Goal: Task Accomplishment & Management: Use online tool/utility

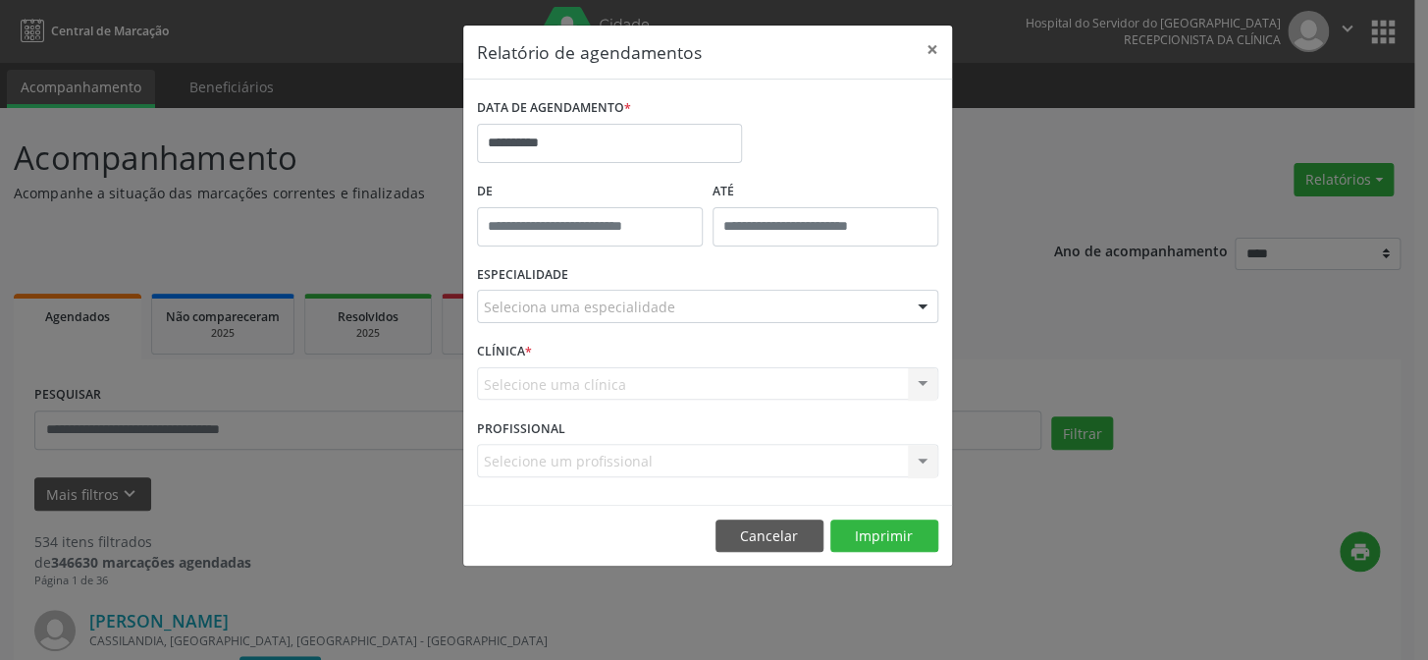
click at [576, 294] on div "Seleciona uma especialidade" at bounding box center [707, 306] width 461 height 33
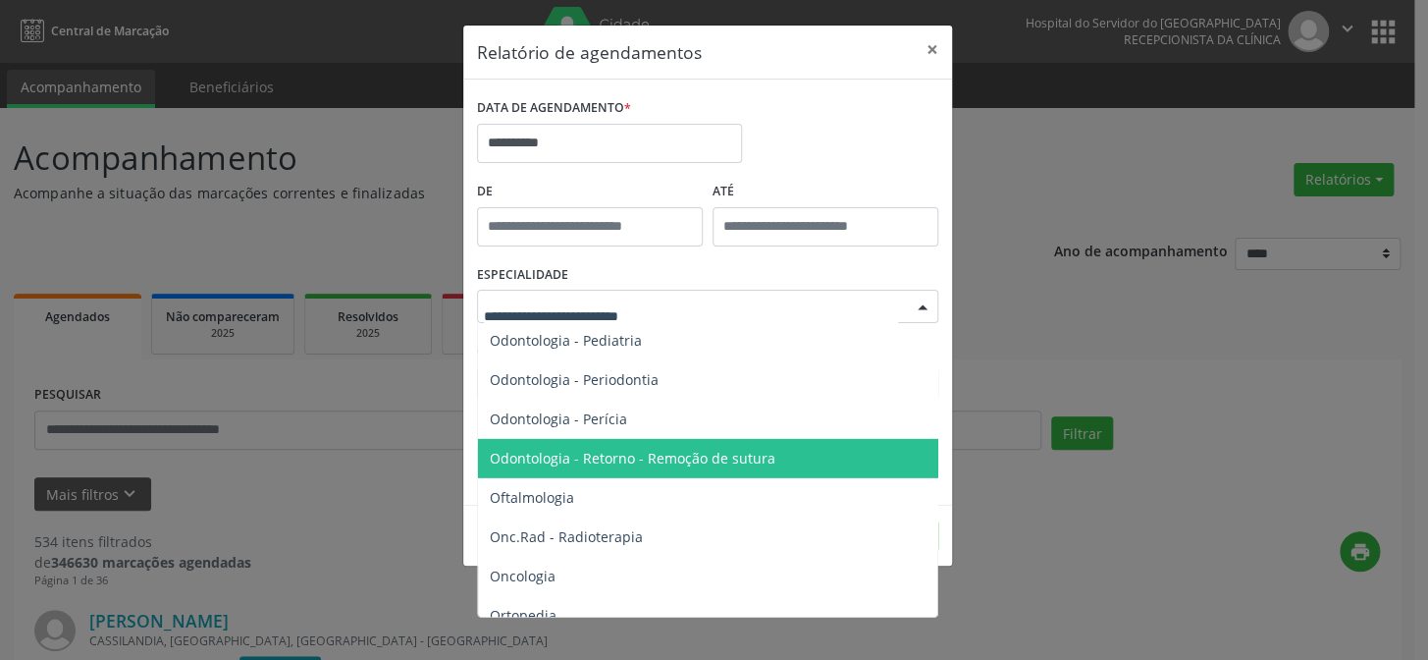
scroll to position [2604, 0]
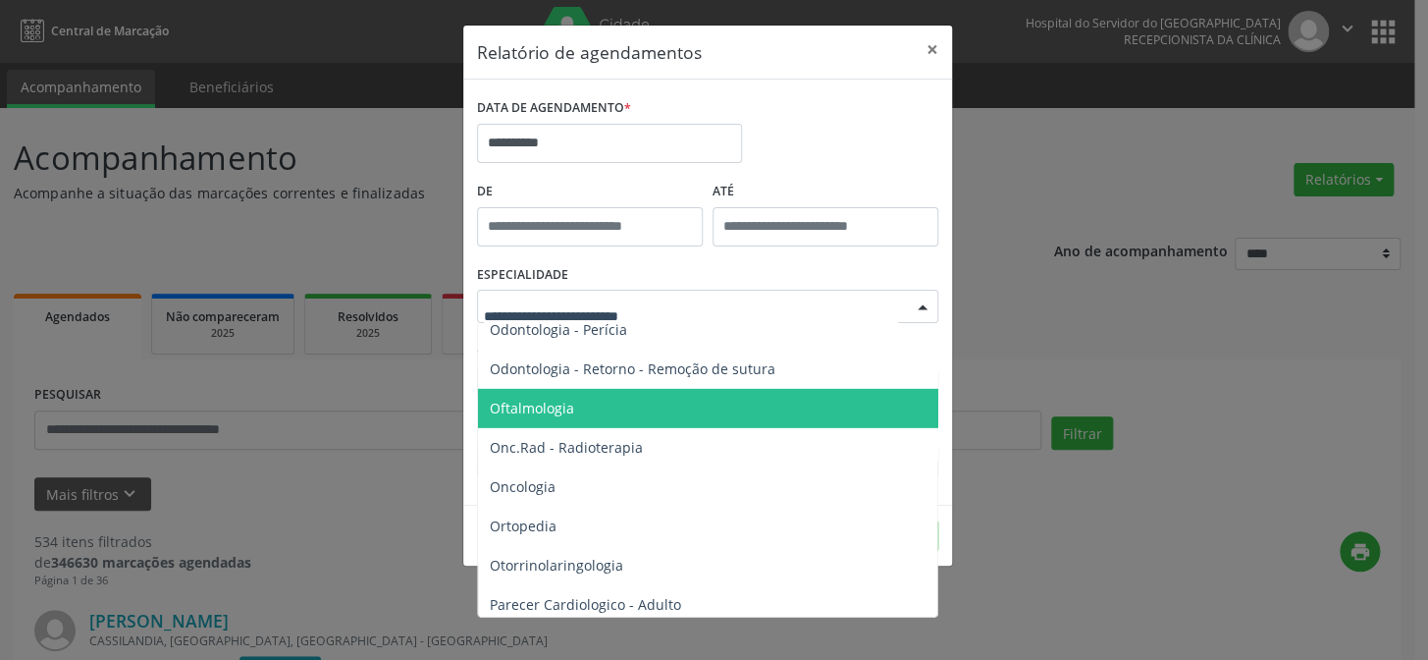
click at [542, 407] on span "Oftalmologia" at bounding box center [532, 407] width 84 height 19
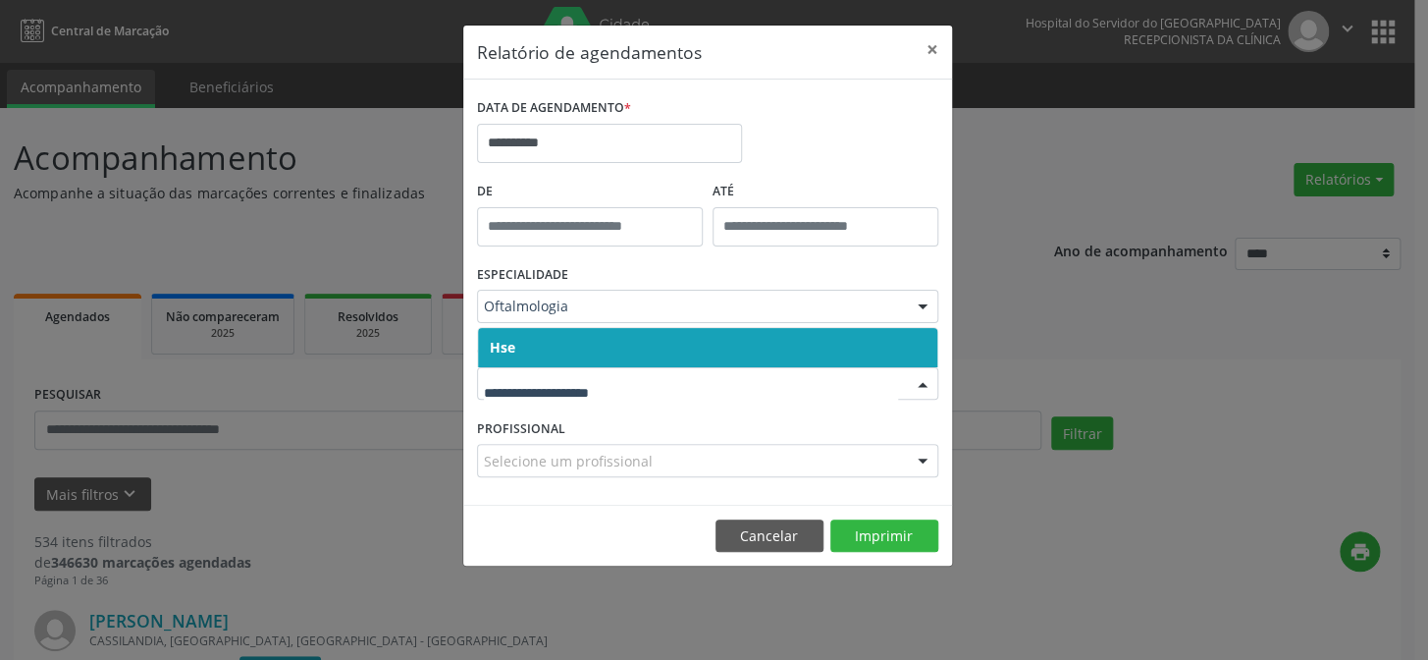
click at [582, 347] on span "Hse" at bounding box center [707, 347] width 459 height 39
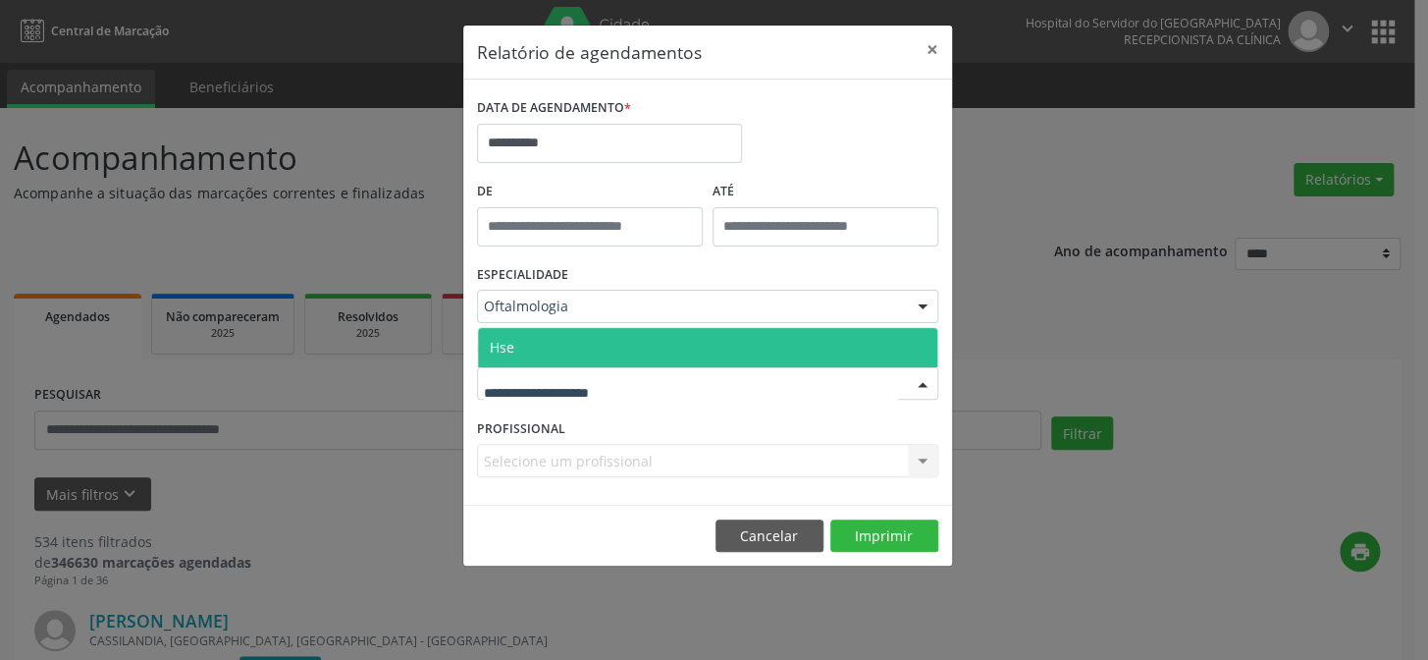
click at [584, 348] on span "Hse" at bounding box center [707, 347] width 459 height 39
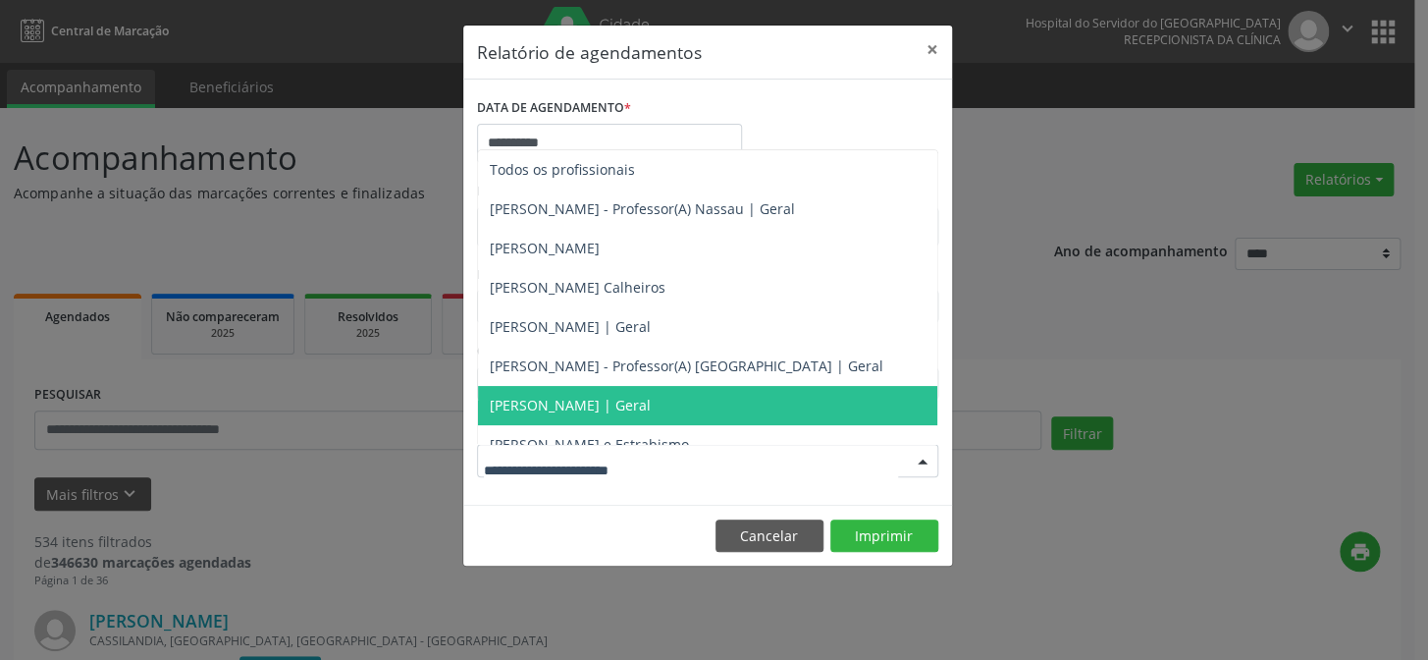
click at [551, 402] on span "[PERSON_NAME] | Geral" at bounding box center [570, 405] width 161 height 19
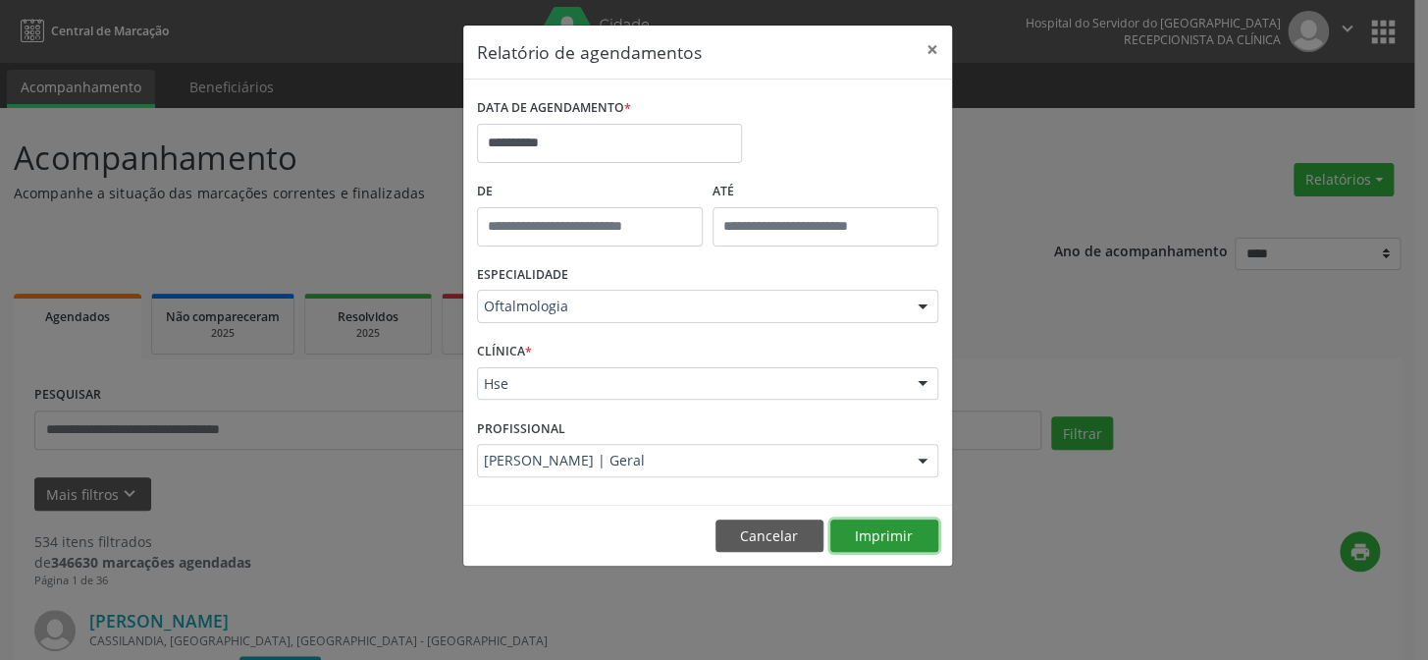
click at [876, 530] on button "Imprimir" at bounding box center [884, 535] width 108 height 33
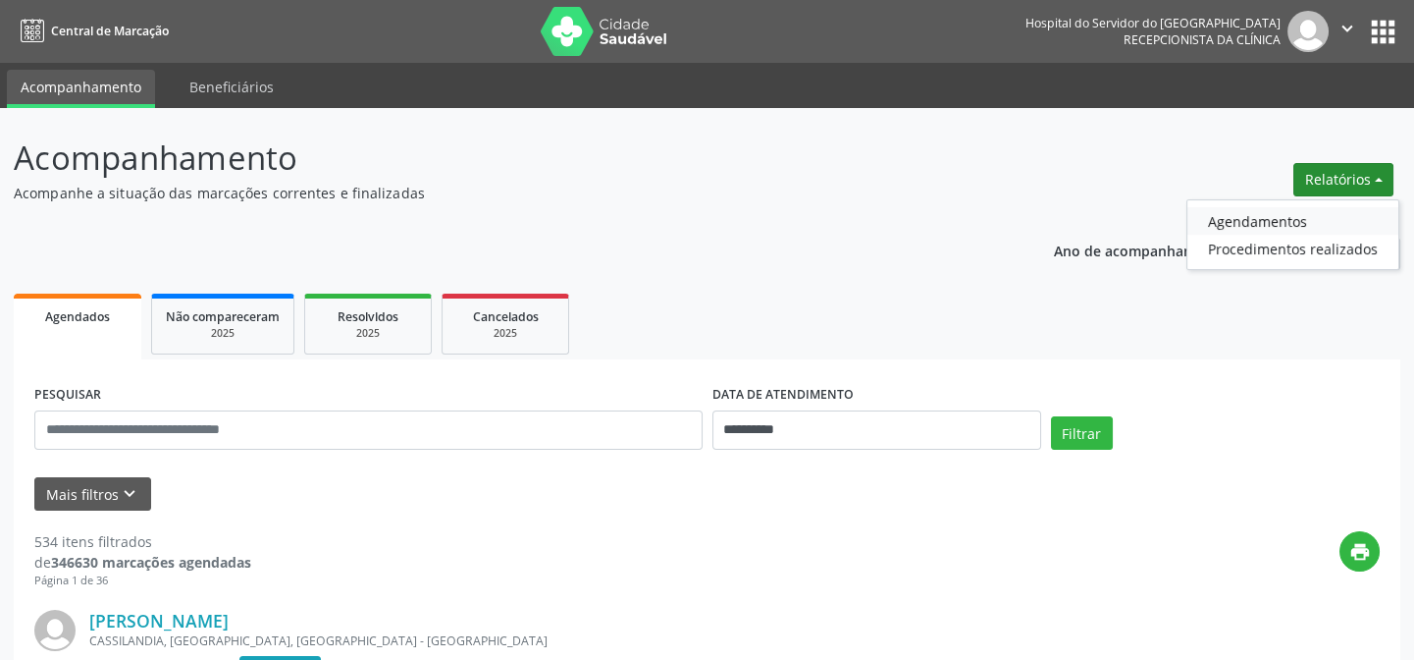
click at [1236, 219] on link "Agendamentos" at bounding box center [1293, 220] width 211 height 27
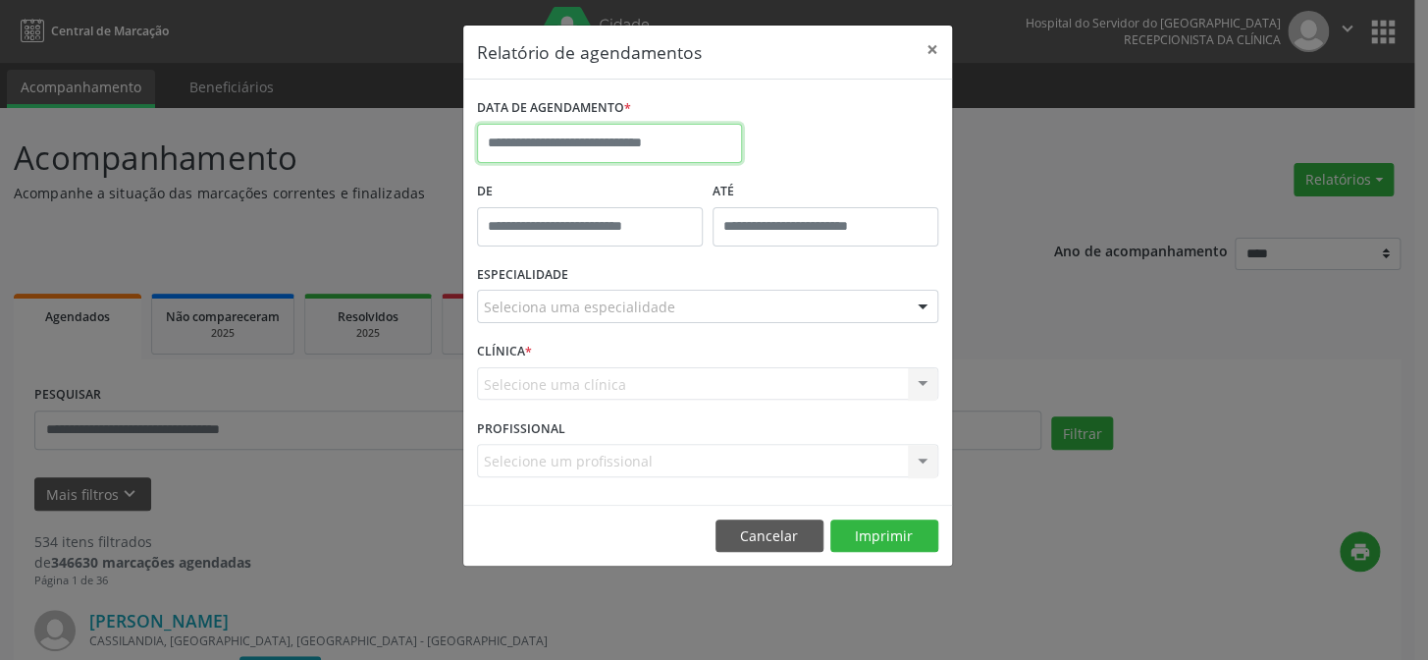
click at [580, 142] on input "text" at bounding box center [609, 143] width 265 height 39
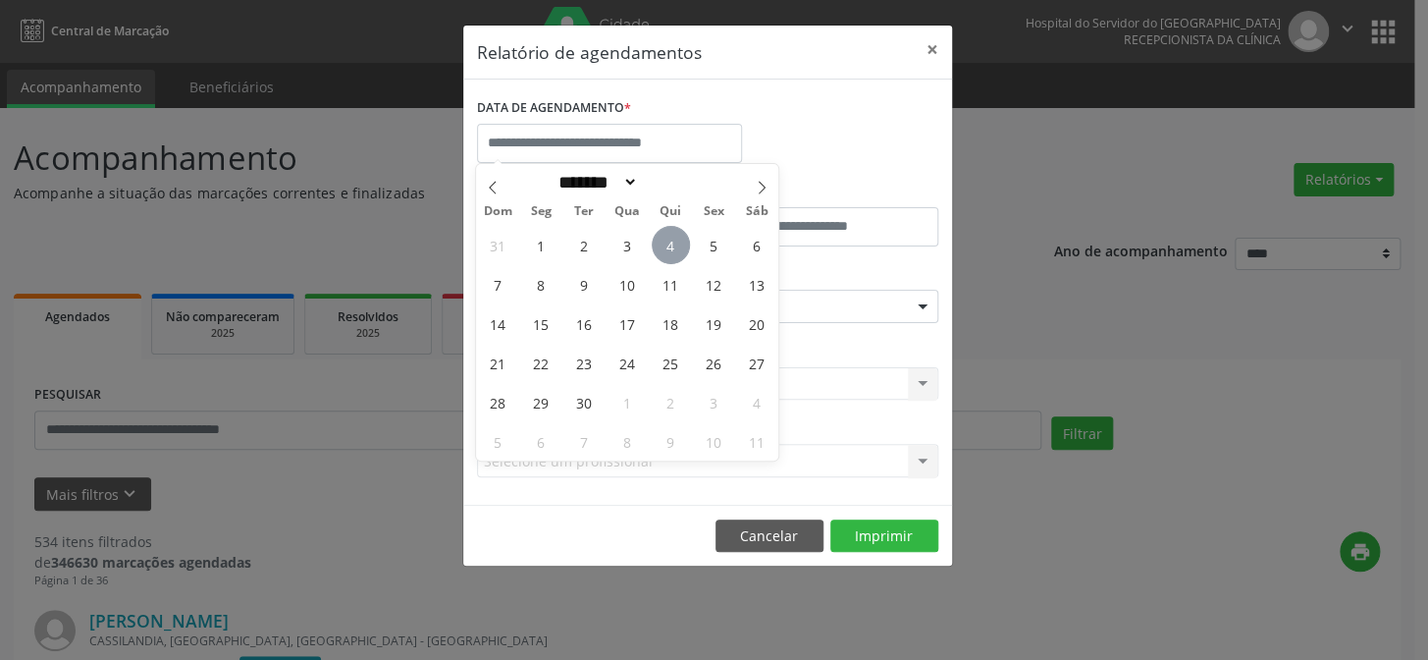
click at [670, 241] on span "4" at bounding box center [671, 245] width 38 height 38
type input "**********"
click at [670, 241] on span "4" at bounding box center [671, 245] width 38 height 38
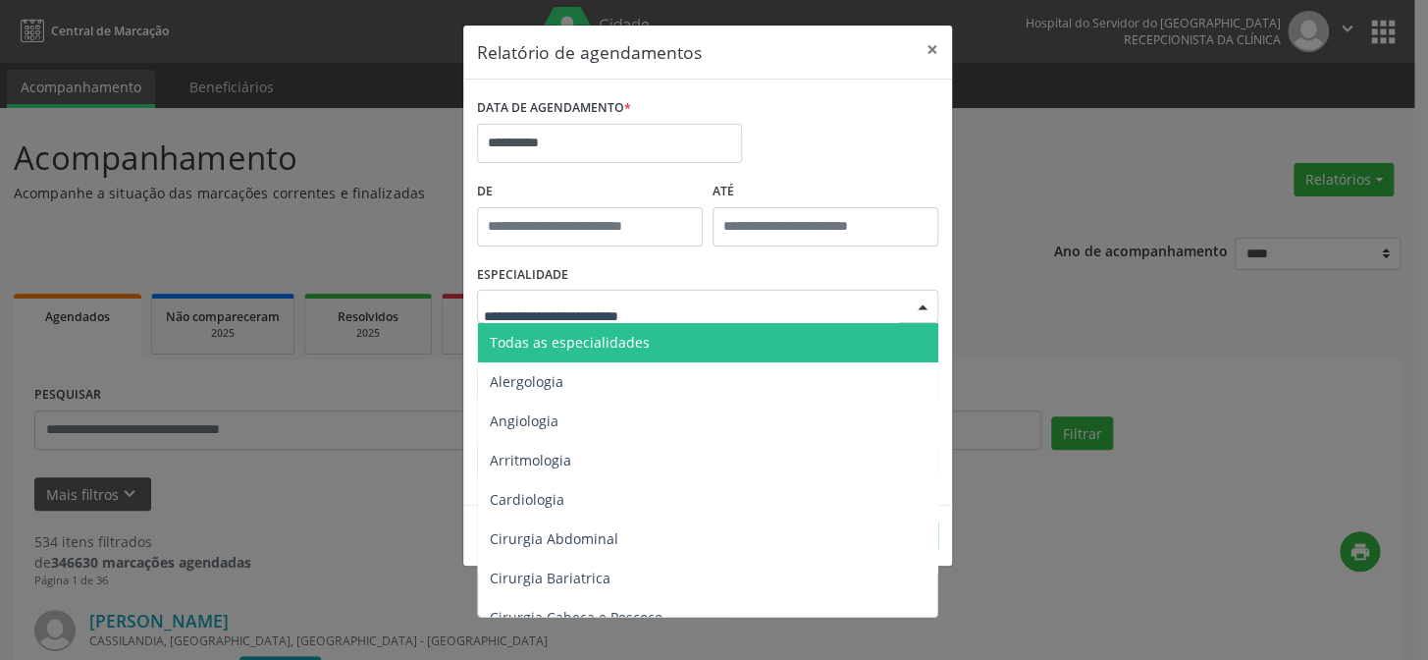
click at [619, 294] on div at bounding box center [707, 306] width 461 height 33
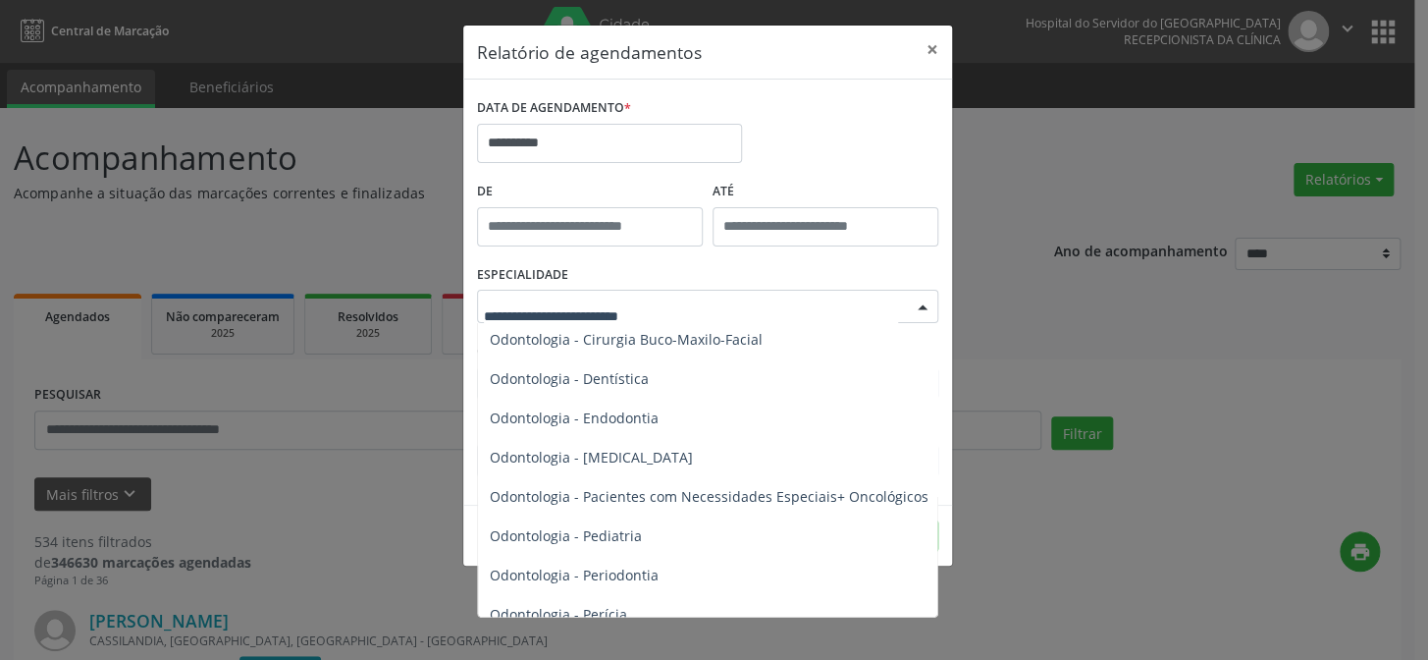
scroll to position [2766, 0]
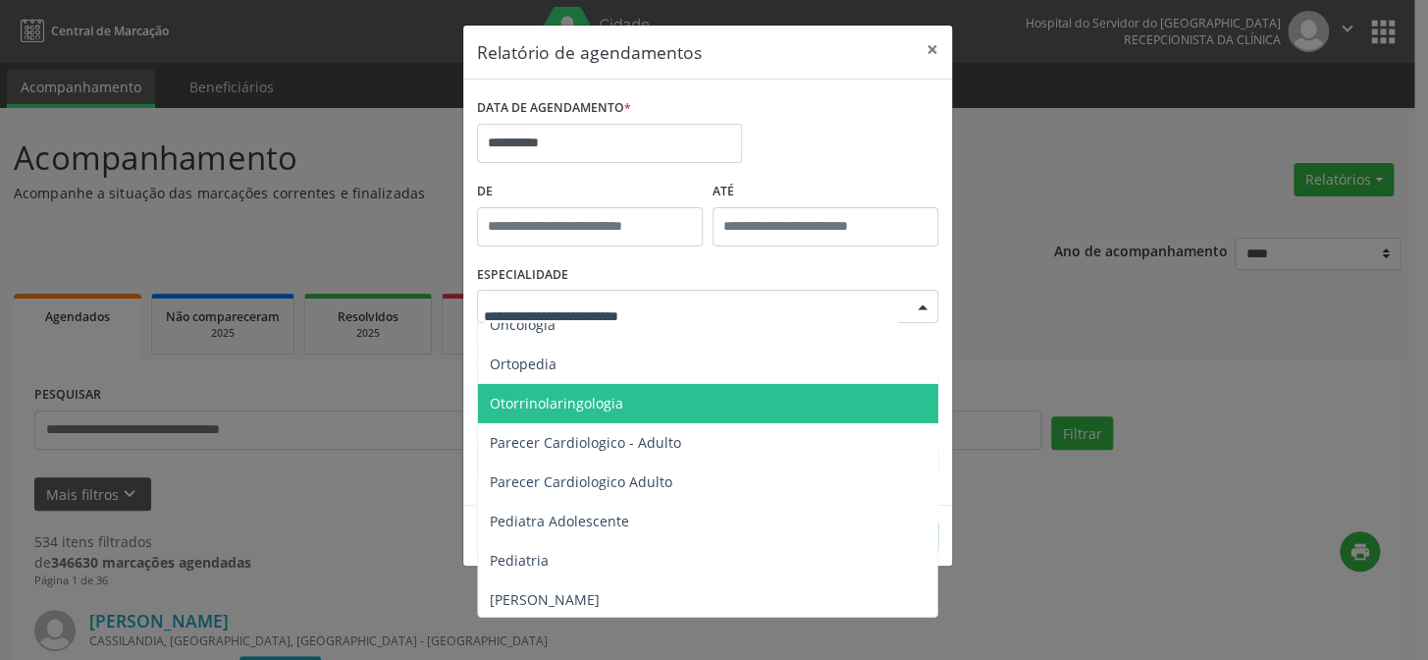
click at [533, 398] on span "Otorrinolaringologia" at bounding box center [556, 403] width 133 height 19
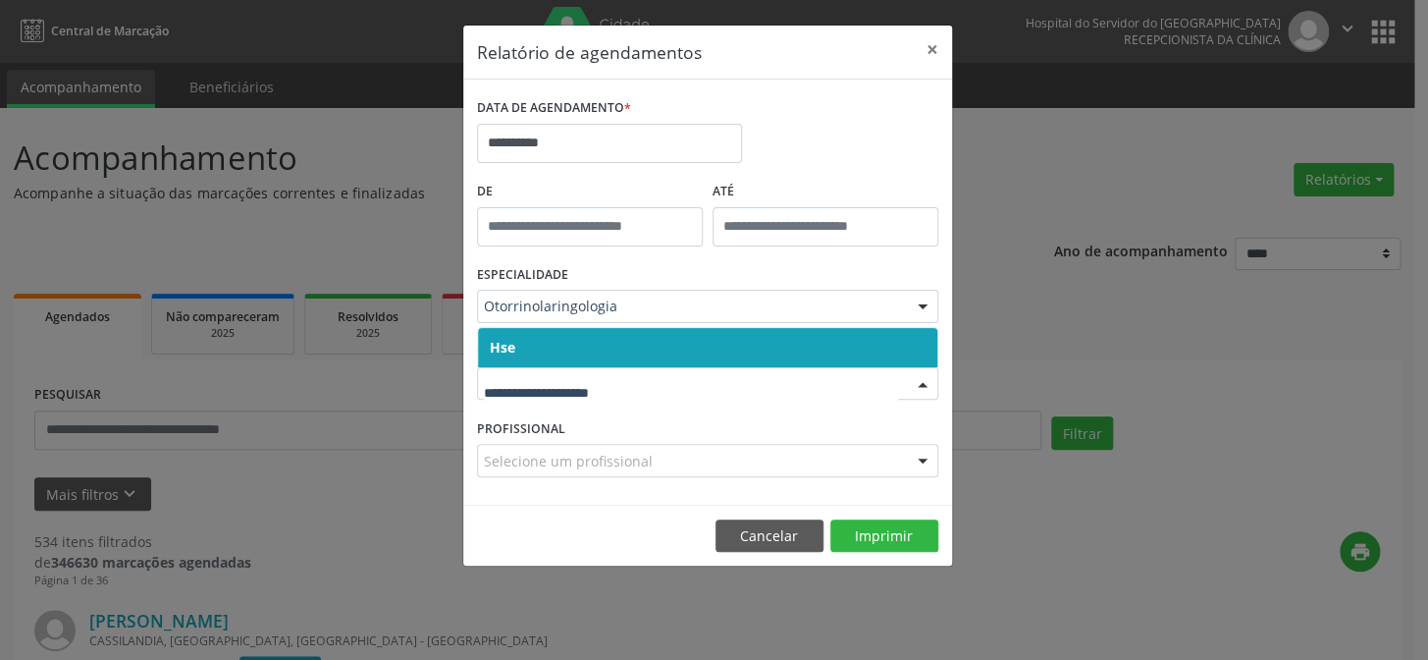
click at [553, 341] on span "Hse" at bounding box center [707, 347] width 459 height 39
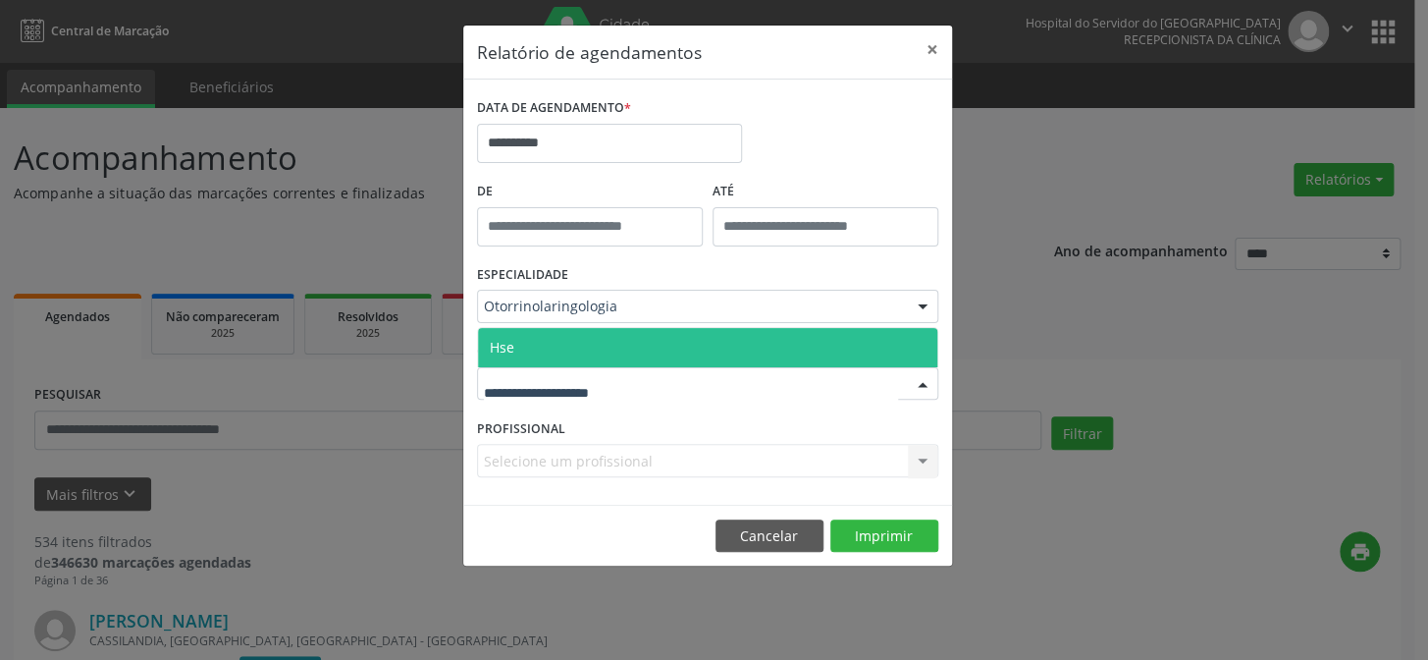
click at [581, 341] on span "Hse" at bounding box center [707, 347] width 459 height 39
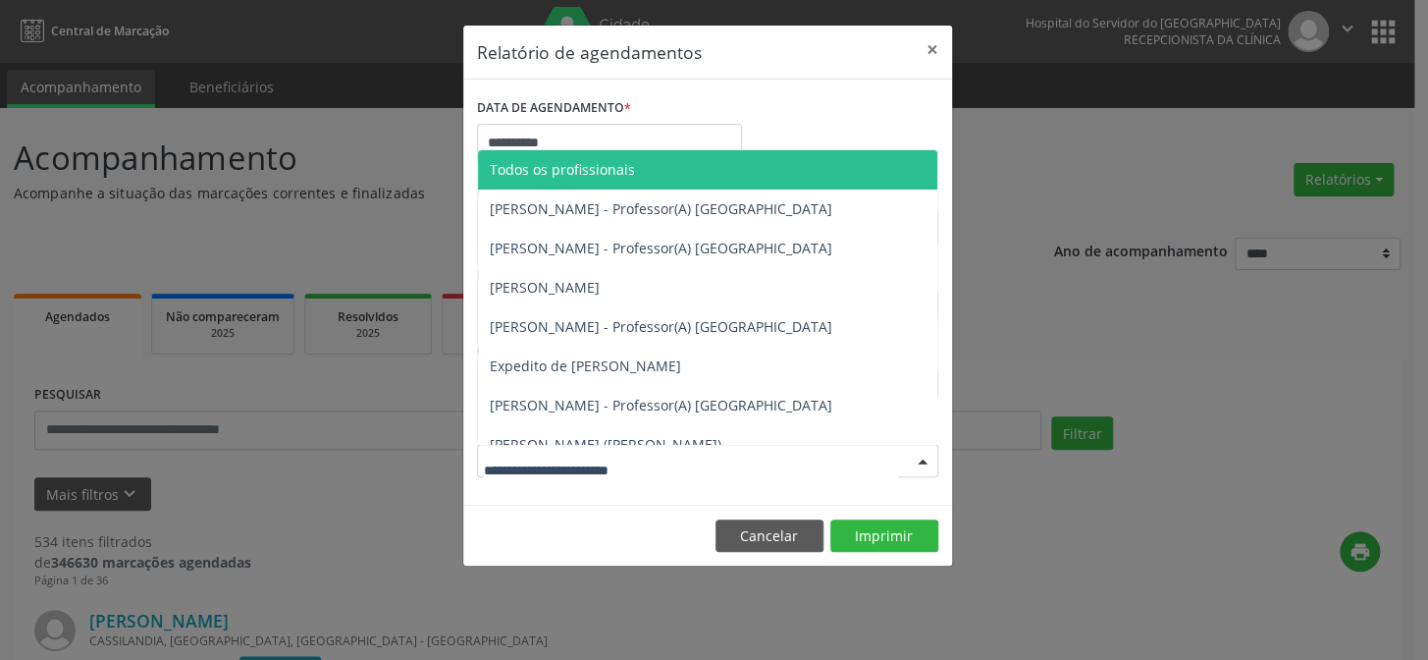
click at [556, 446] on div at bounding box center [707, 460] width 461 height 33
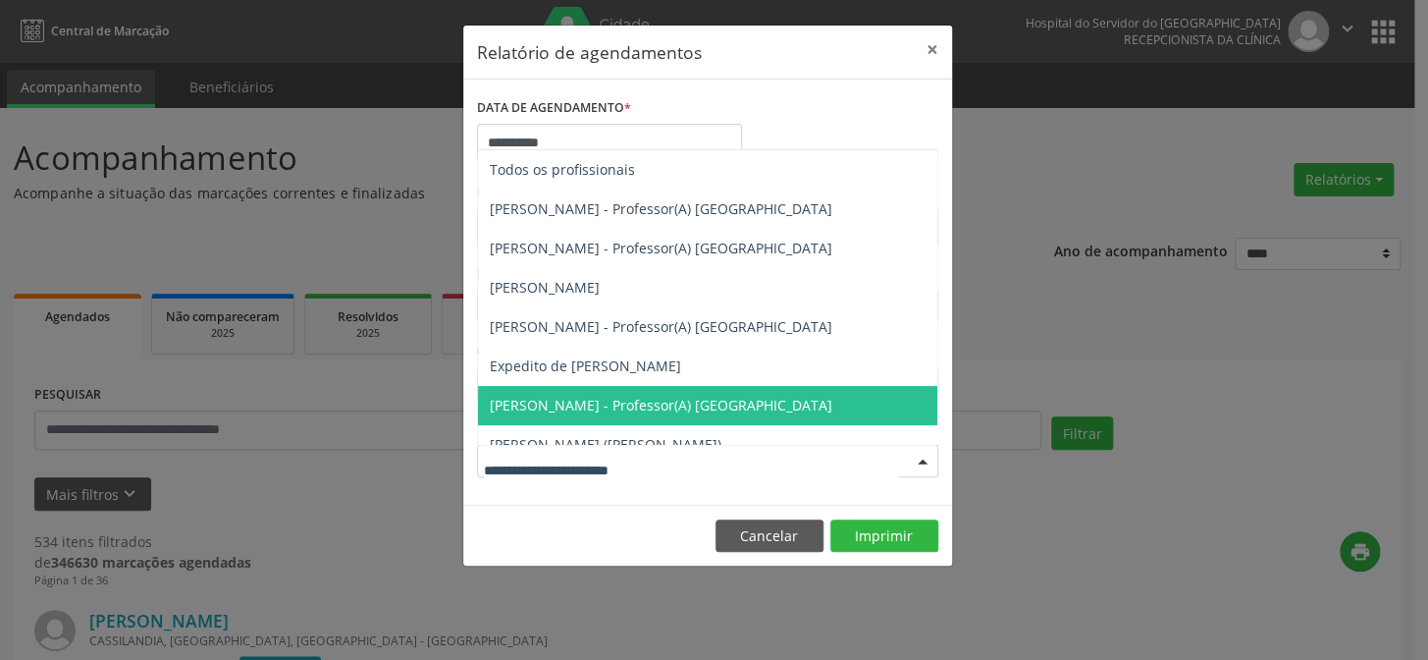
scroll to position [88, 0]
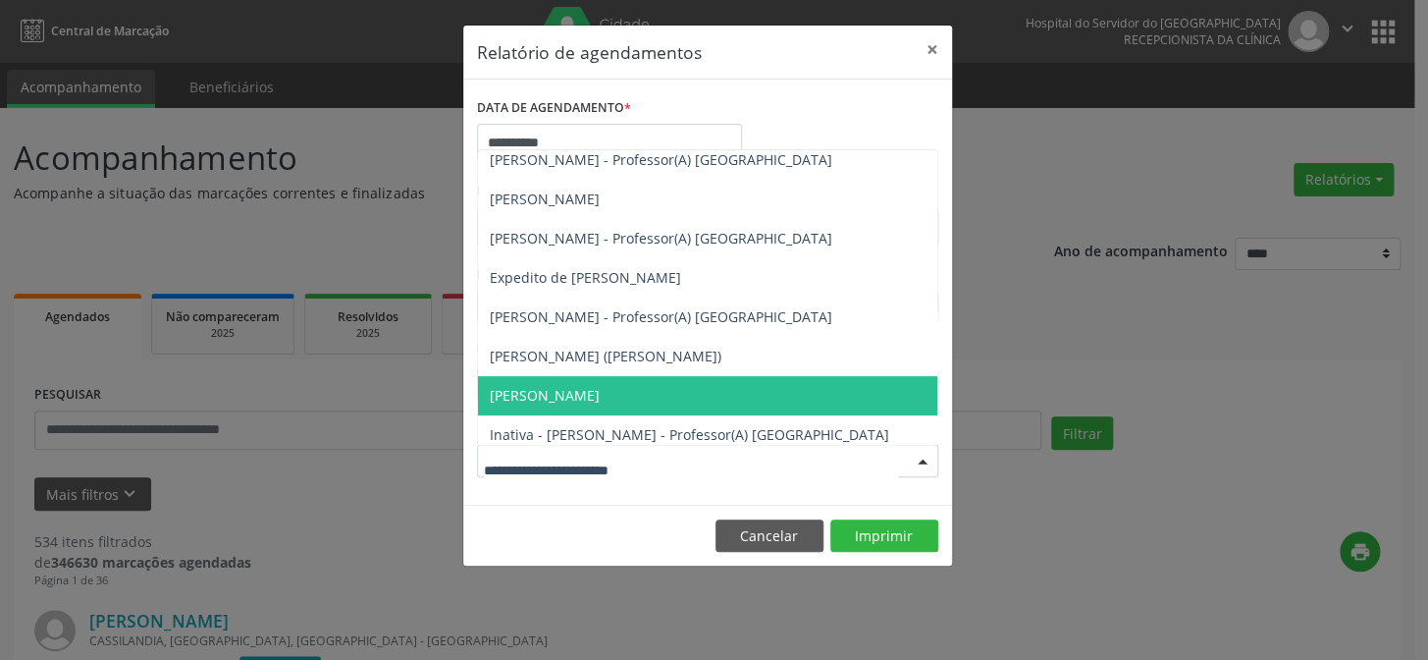
click at [566, 393] on span "[PERSON_NAME]" at bounding box center [545, 395] width 110 height 19
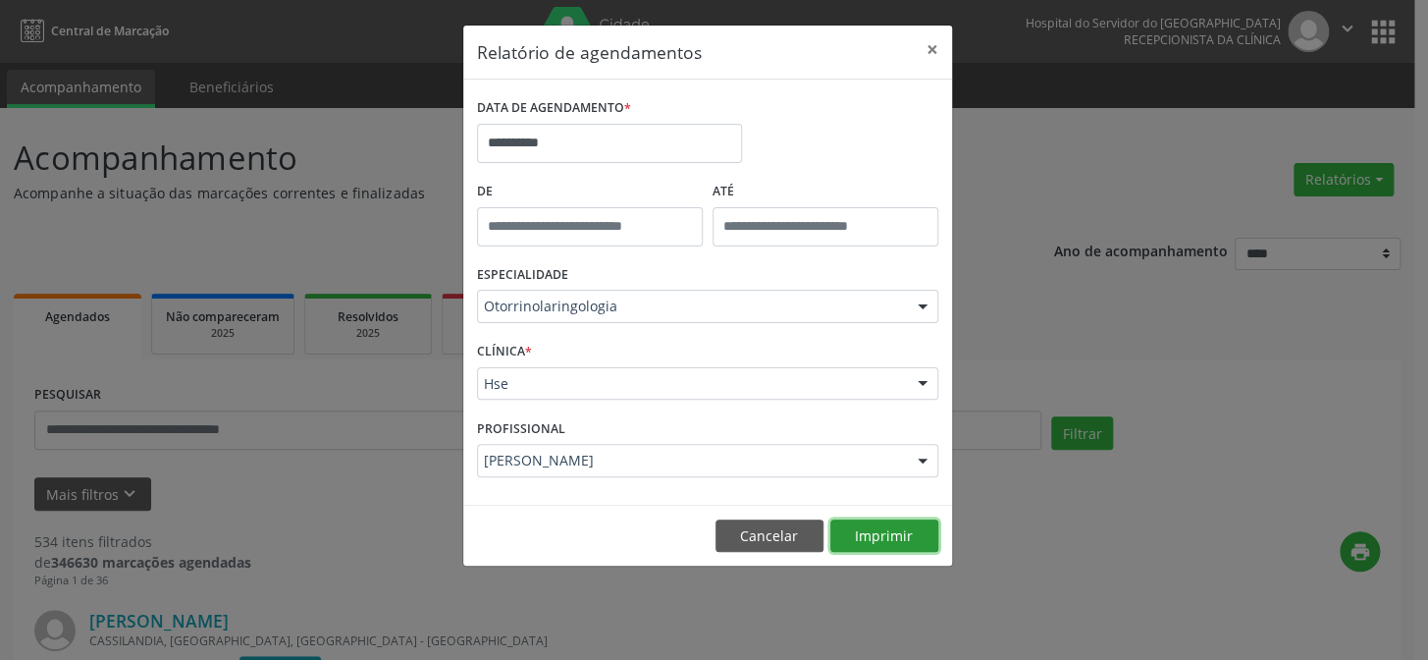
click at [876, 535] on button "Imprimir" at bounding box center [884, 535] width 108 height 33
